Goal: Transaction & Acquisition: Obtain resource

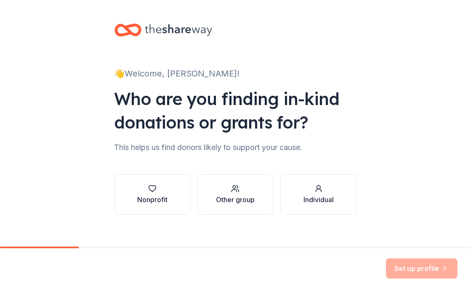
click at [125, 170] on div "Nonprofit Other group Individual" at bounding box center [235, 188] width 242 height 54
click at [137, 189] on div "button" at bounding box center [152, 189] width 30 height 8
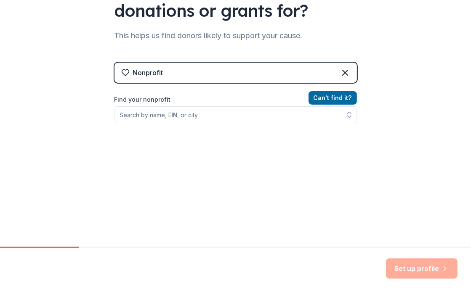
scroll to position [113, 0]
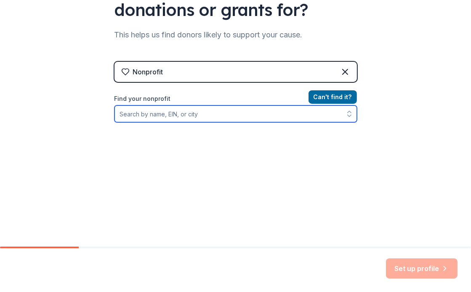
click at [202, 120] on input "Find your nonprofit" at bounding box center [235, 114] width 242 height 17
type input "killip"
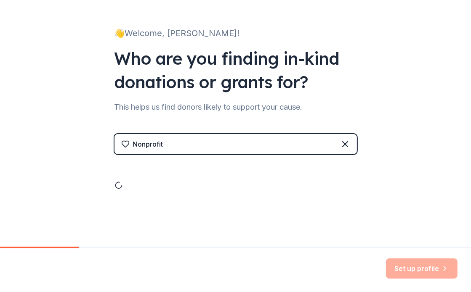
click at [255, 184] on div at bounding box center [235, 176] width 242 height 25
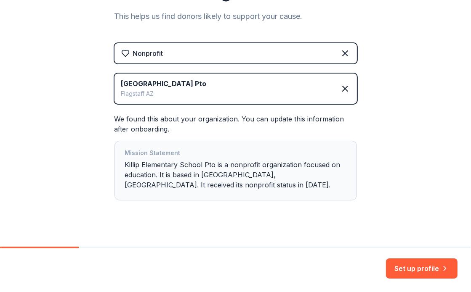
scroll to position [142, 0]
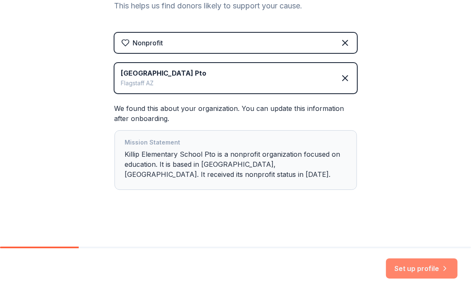
click at [417, 273] on button "Set up profile" at bounding box center [422, 269] width 72 height 20
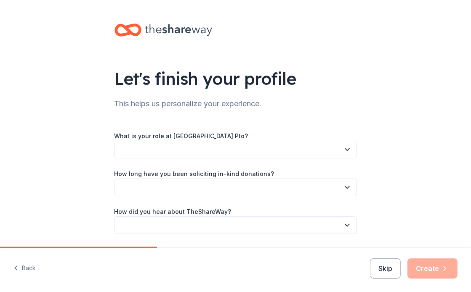
click at [168, 151] on button "button" at bounding box center [235, 150] width 242 height 18
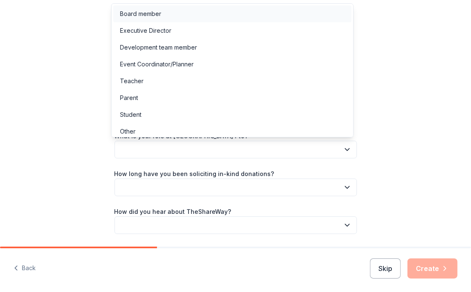
click at [155, 13] on div "Board member" at bounding box center [140, 14] width 41 height 10
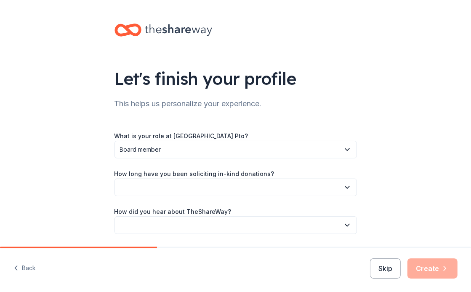
click at [101, 118] on div "Let's finish your profile This helps us personalize your experience. What is yo…" at bounding box center [235, 137] width 269 height 275
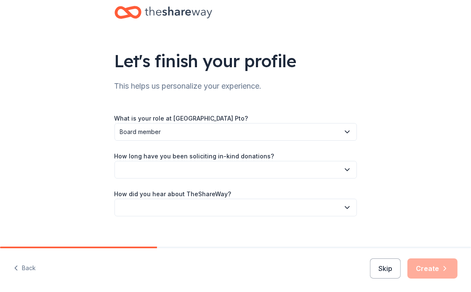
scroll to position [27, 0]
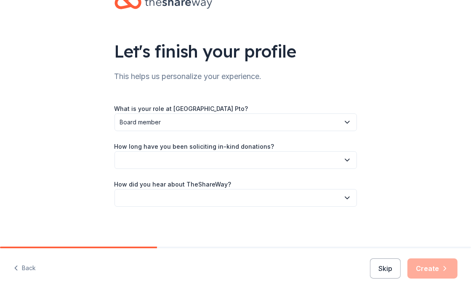
click at [236, 155] on button "button" at bounding box center [235, 160] width 242 height 18
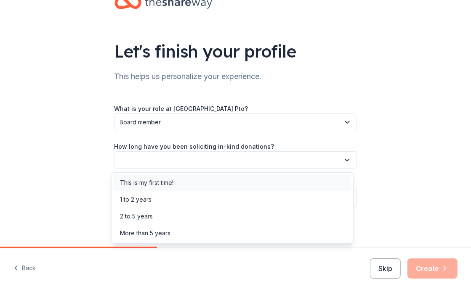
click at [145, 188] on div "This is my first time!" at bounding box center [232, 183] width 238 height 17
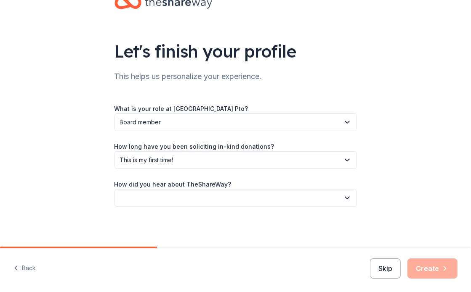
click at [138, 190] on button "button" at bounding box center [235, 198] width 242 height 18
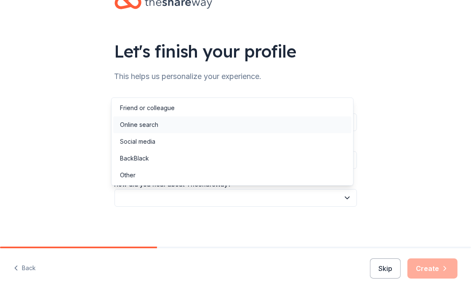
click at [152, 130] on div "Online search" at bounding box center [139, 125] width 38 height 10
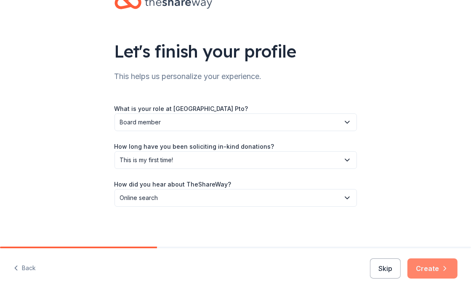
click at [426, 263] on button "Create" at bounding box center [432, 269] width 50 height 20
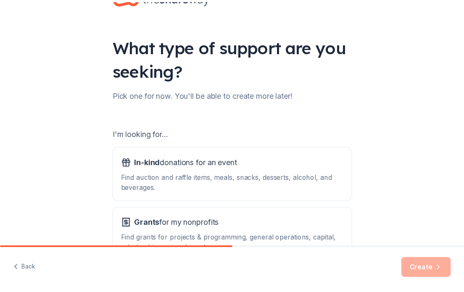
scroll to position [84, 0]
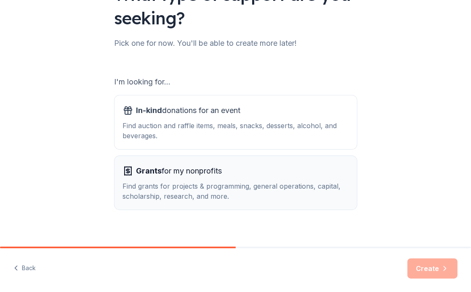
click at [236, 185] on div "Find grants for projects & programming, general operations, capital, scholarshi…" at bounding box center [236, 191] width 226 height 20
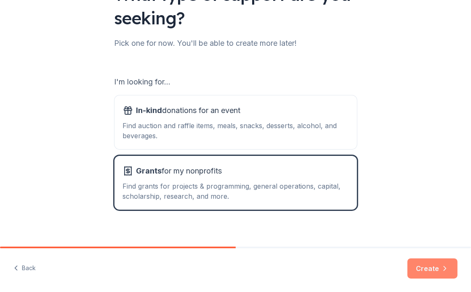
click at [417, 271] on button "Create" at bounding box center [432, 269] width 50 height 20
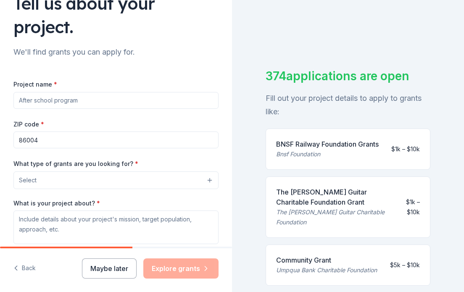
scroll to position [84, 0]
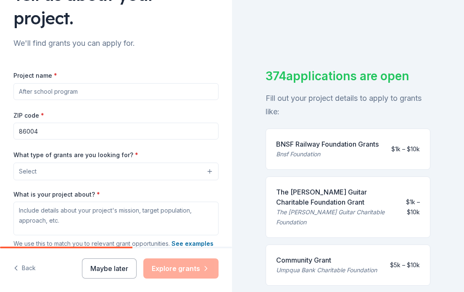
click at [149, 86] on input "Project name *" at bounding box center [115, 91] width 205 height 17
click at [150, 91] on input "Project name *" at bounding box center [115, 91] width 205 height 17
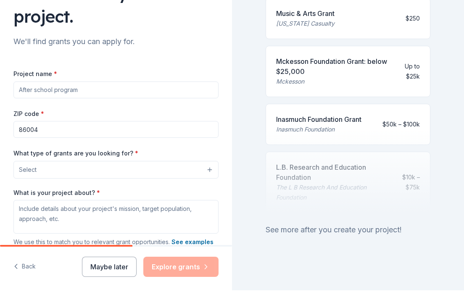
scroll to position [0, 0]
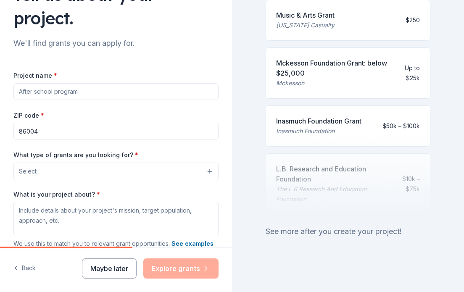
click at [354, 58] on div "Mckesson Foundation Grant: below $25,000" at bounding box center [332, 68] width 113 height 20
click at [108, 94] on input "Project name *" at bounding box center [115, 91] width 205 height 17
click at [313, 107] on div "Inasmuch Foundation Grant Inasmuch Foundation $50k – $100k" at bounding box center [348, 126] width 165 height 41
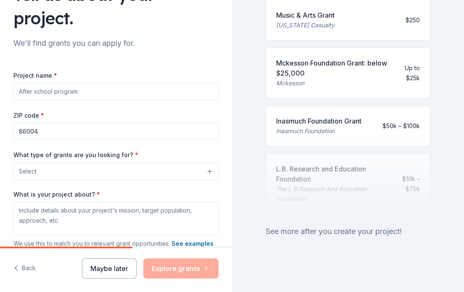
click at [321, 117] on div "Inasmuch Foundation Grant" at bounding box center [318, 121] width 85 height 10
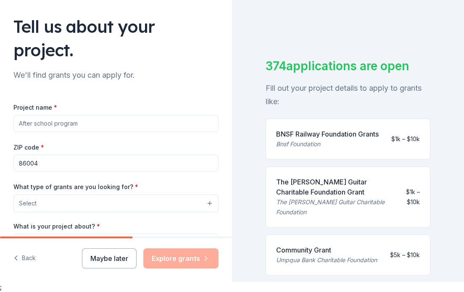
scroll to position [84, 0]
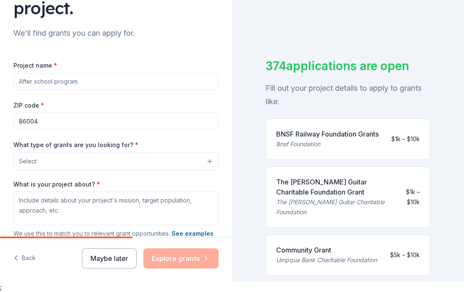
click at [76, 86] on input "Project name *" at bounding box center [115, 81] width 205 height 17
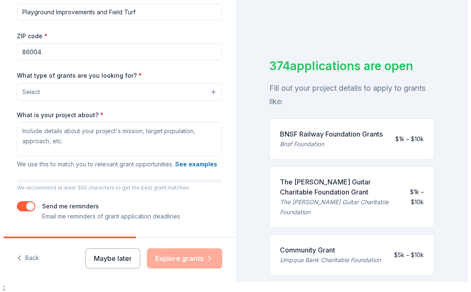
scroll to position [168, 0]
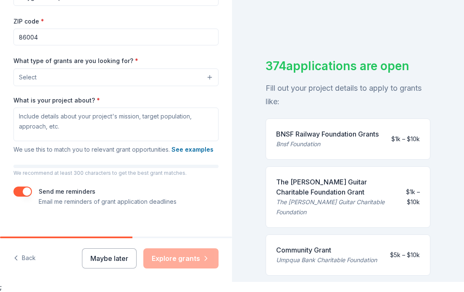
type input "Playground Improvements and Field Turf"
click at [82, 81] on button "Select" at bounding box center [115, 78] width 205 height 18
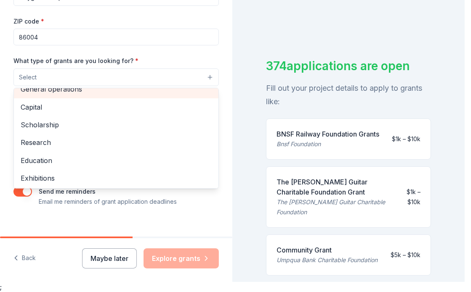
scroll to position [42, 0]
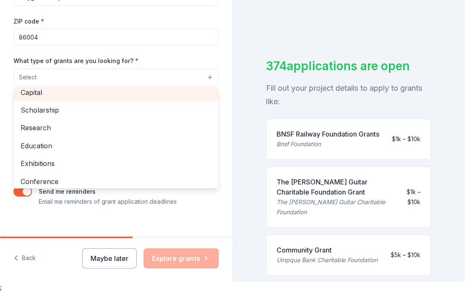
click at [51, 94] on span "Capital" at bounding box center [116, 92] width 191 height 11
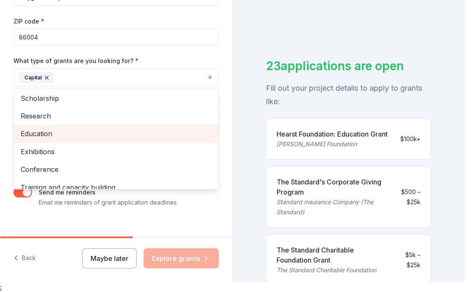
click at [49, 138] on span "Education" at bounding box center [116, 133] width 191 height 11
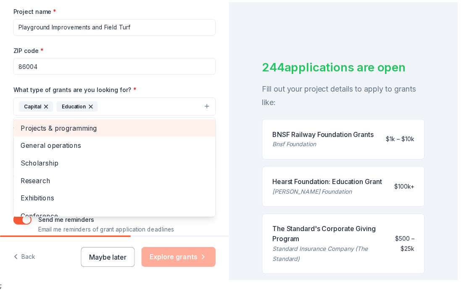
scroll to position [126, 0]
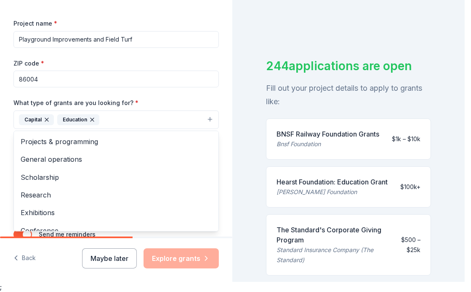
click at [198, 98] on div "What type of grants are you looking for? * Capital Education Projects & program…" at bounding box center [115, 114] width 205 height 32
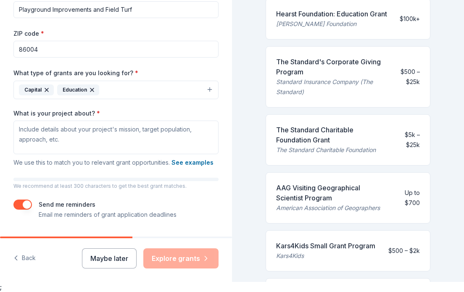
scroll to position [168, 0]
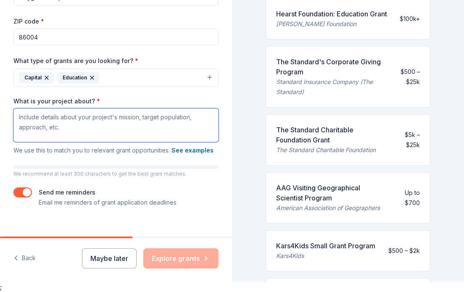
click at [98, 120] on textarea "What is your project about? *" at bounding box center [115, 126] width 205 height 34
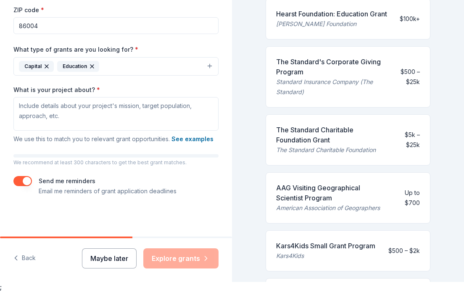
click at [128, 263] on button "Maybe later" at bounding box center [109, 259] width 55 height 20
click at [104, 254] on button "Maybe later" at bounding box center [109, 259] width 55 height 20
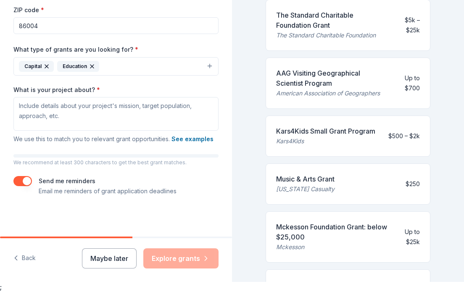
scroll to position [421, 0]
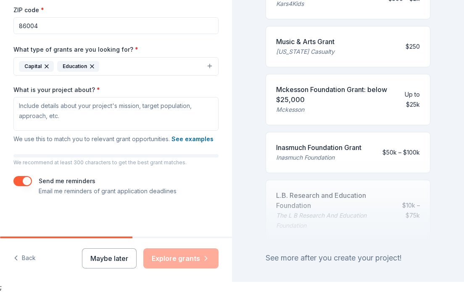
click at [310, 105] on div "Mckesson Foundation Grant: below $25,000" at bounding box center [332, 95] width 113 height 20
click at [315, 169] on div "Inasmuch Foundation Grant Inasmuch Foundation $50k – $100k" at bounding box center [348, 152] width 165 height 41
click at [328, 210] on div at bounding box center [348, 199] width 165 height 84
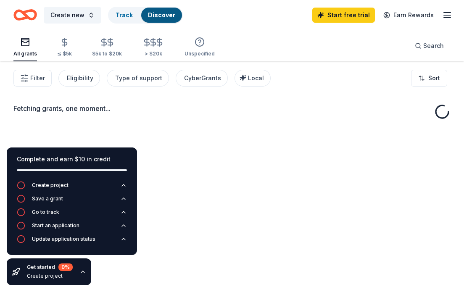
click at [326, 244] on div "Fetching grants, one moment..." at bounding box center [232, 207] width 464 height 292
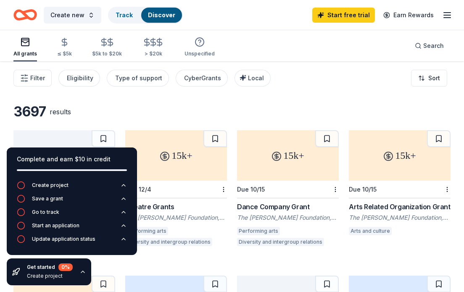
click at [214, 114] on div "3697 results" at bounding box center [232, 111] width 438 height 17
click at [119, 154] on div "Complete and earn $10 in credit" at bounding box center [72, 165] width 130 height 34
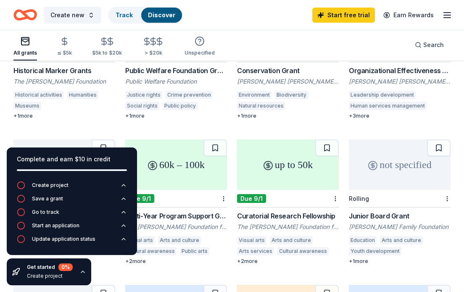
scroll to position [379, 0]
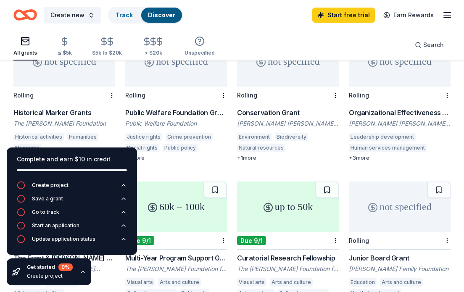
click at [268, 113] on div "Conservation Grant" at bounding box center [288, 113] width 102 height 10
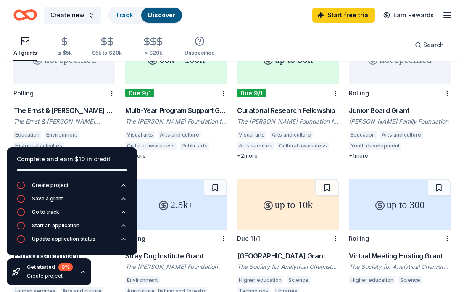
scroll to position [547, 0]
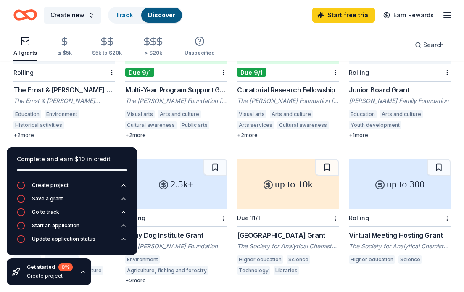
click at [82, 275] on icon "button" at bounding box center [83, 272] width 7 height 7
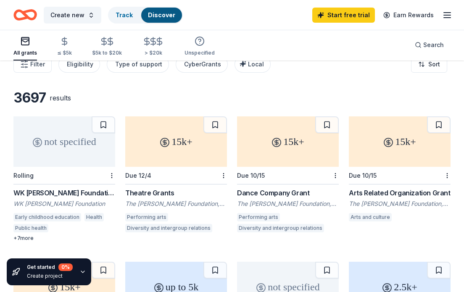
scroll to position [0, 0]
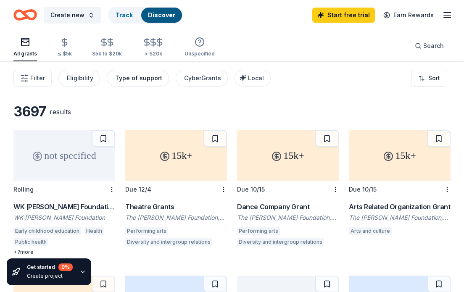
click at [116, 77] on div "Type of support" at bounding box center [138, 78] width 47 height 10
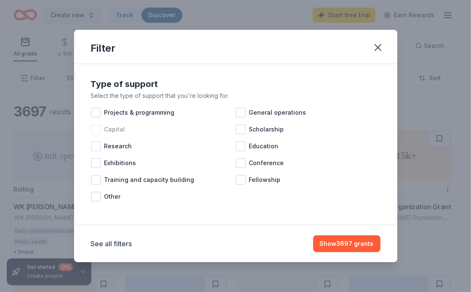
click at [125, 129] on div "Capital" at bounding box center [163, 129] width 145 height 17
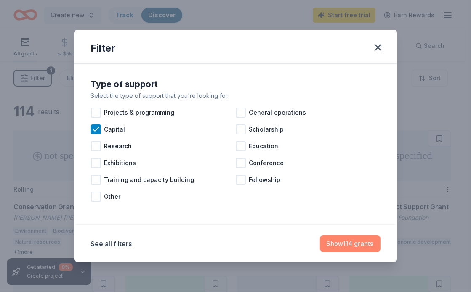
click at [360, 245] on button "Show 114 grants" at bounding box center [350, 244] width 61 height 17
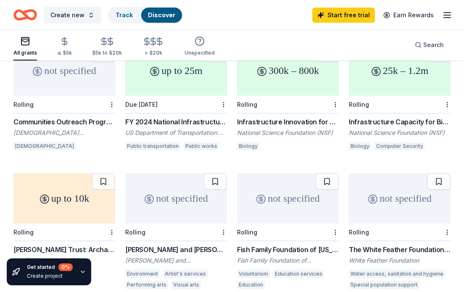
scroll to position [463, 0]
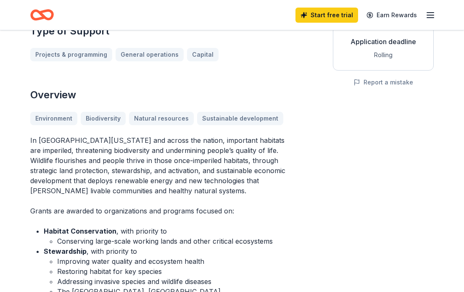
scroll to position [168, 0]
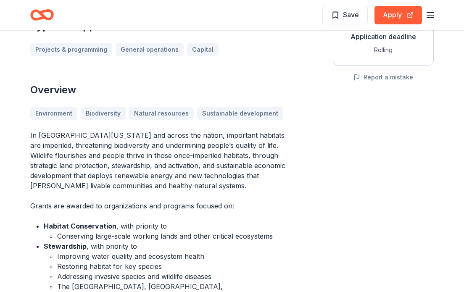
drag, startPoint x: 97, startPoint y: 170, endPoint x: 158, endPoint y: 218, distance: 77.1
click at [158, 218] on div "In [GEOGRAPHIC_DATA][US_STATE] and across the nation, important habitats are im…" at bounding box center [161, 266] width 263 height 273
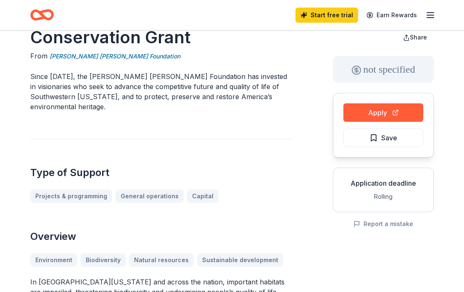
scroll to position [0, 0]
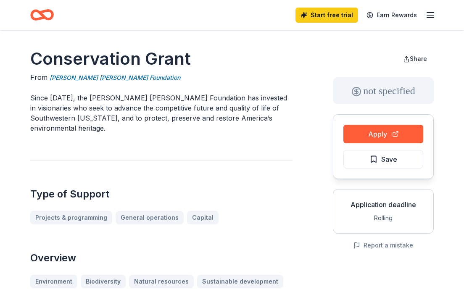
click at [35, 12] on icon "Home" at bounding box center [42, 15] width 24 height 20
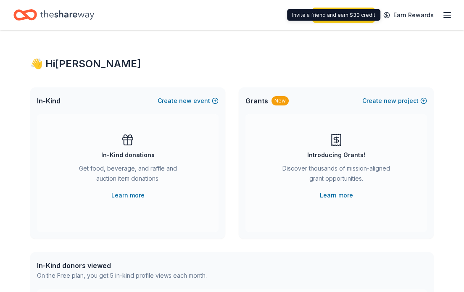
click at [443, 15] on icon "button" at bounding box center [448, 15] width 10 height 10
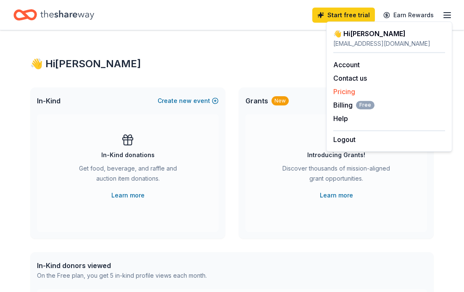
click at [354, 90] on link "Pricing" at bounding box center [345, 92] width 22 height 8
click at [353, 93] on link "Pricing" at bounding box center [345, 92] width 22 height 8
